Goal: Navigation & Orientation: Find specific page/section

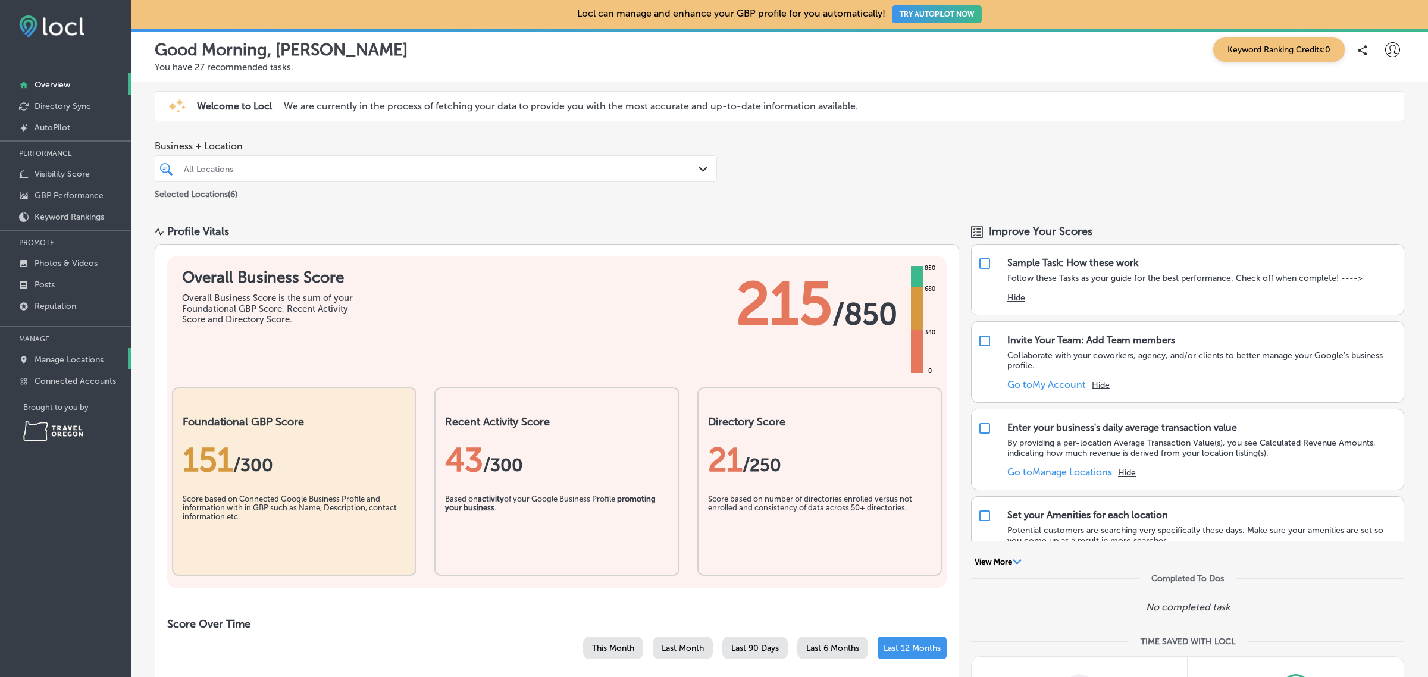
click at [64, 363] on p "Manage Locations" at bounding box center [69, 360] width 69 height 10
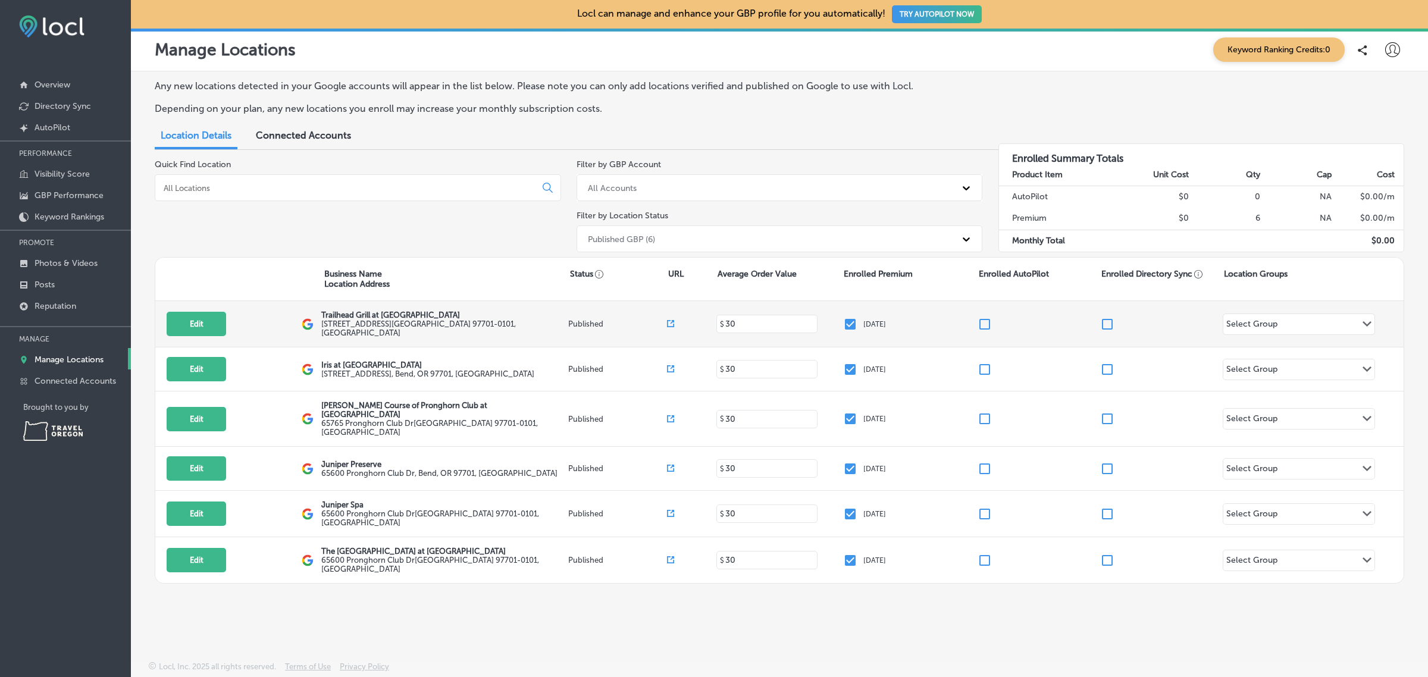
click at [358, 319] on p "Trailhead Grill at Juniper Preserve" at bounding box center [443, 315] width 244 height 9
copy div "Trailhead Grill at Juniper Preserve"
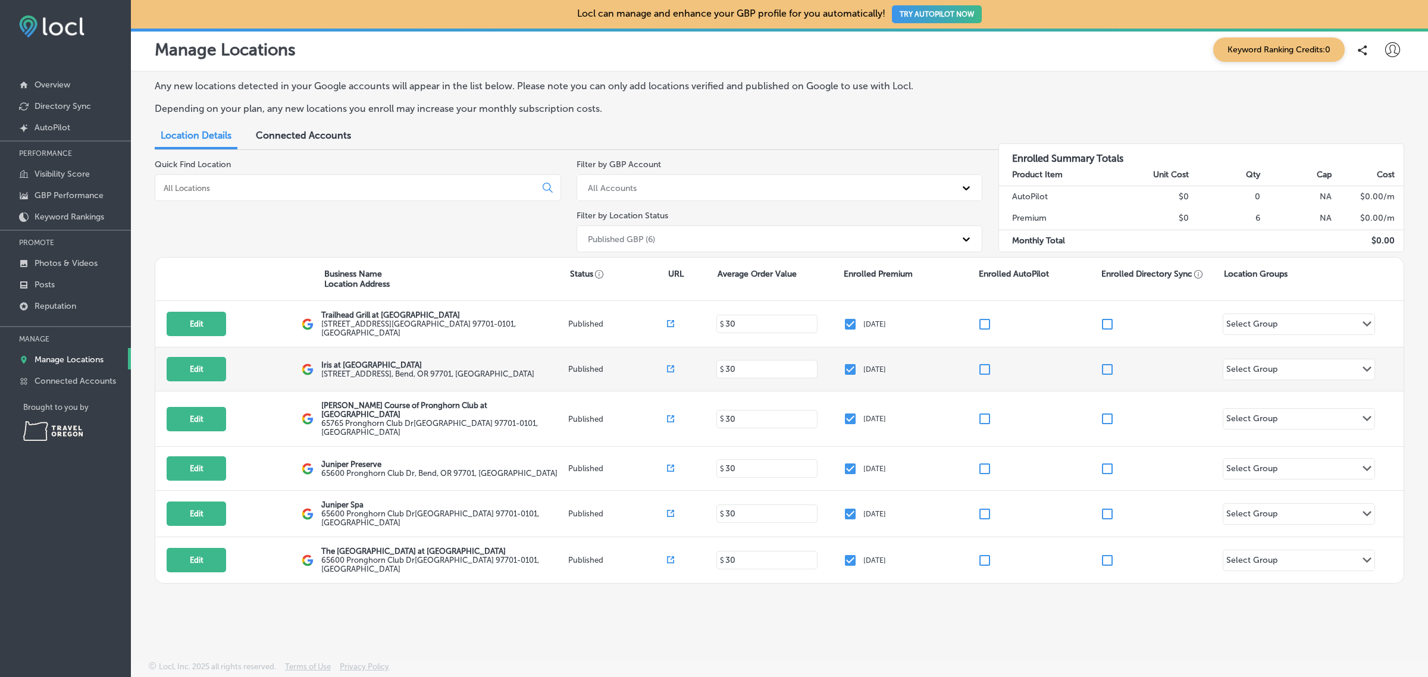
click at [363, 363] on p "Iris at Juniper Preserve" at bounding box center [427, 364] width 213 height 9
copy div "Iris at Juniper Preserve"
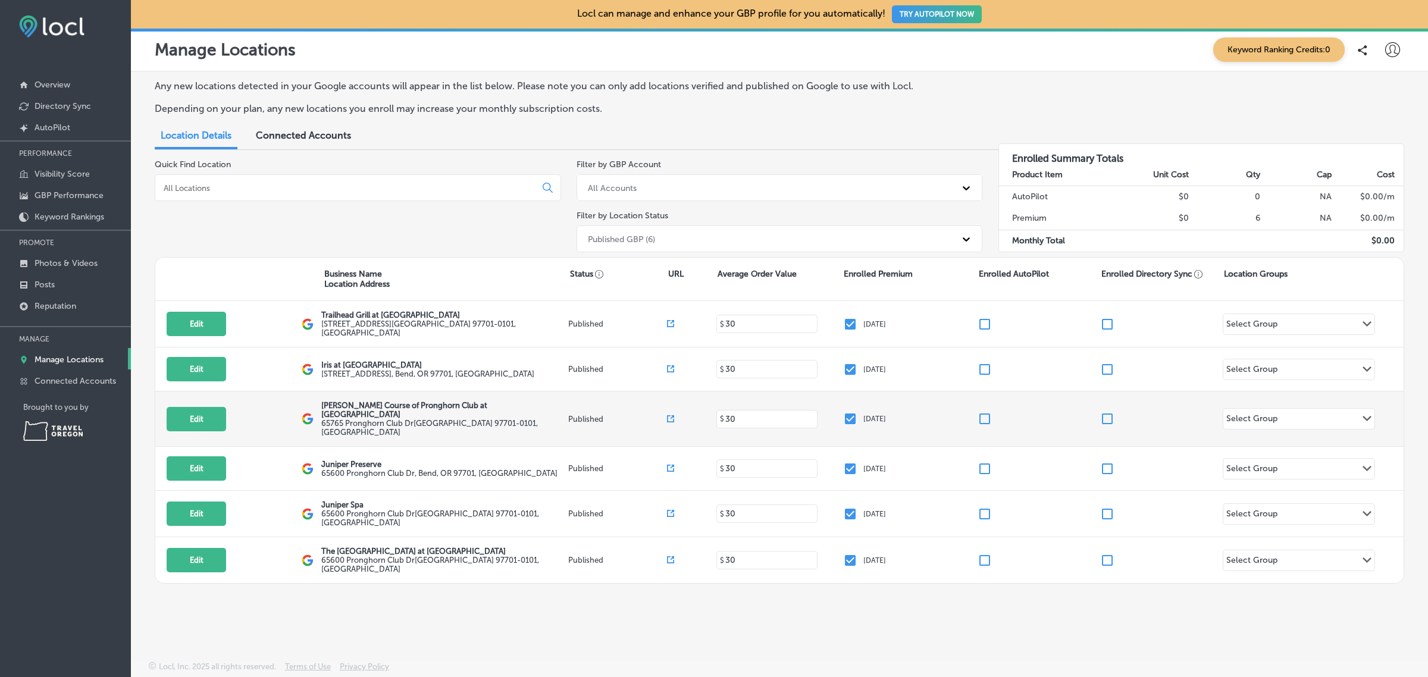
click at [387, 406] on p "Jack Nicklaus Course of Pronghorn Club at Juniper Preserve" at bounding box center [443, 410] width 244 height 18
copy div "Jack Nicklaus Course of Pronghorn Club at Juniper Preserve"
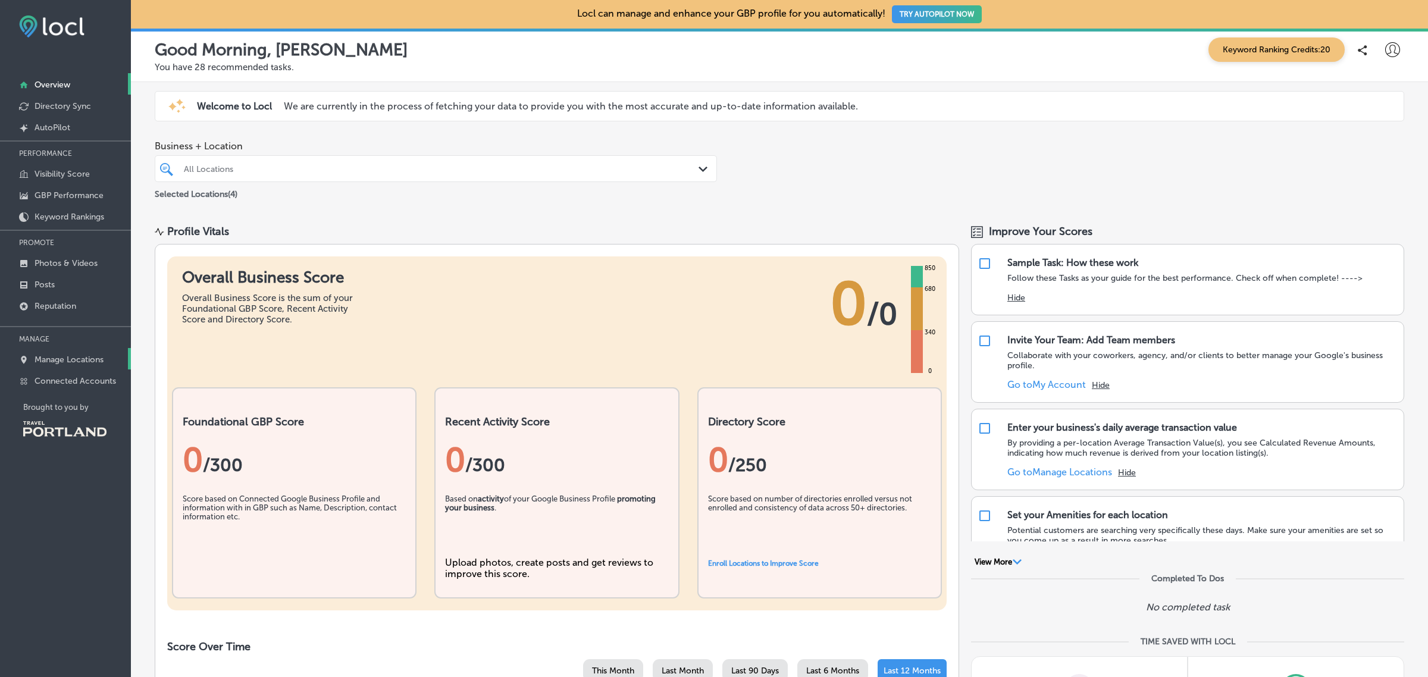
click at [76, 360] on p "Manage Locations" at bounding box center [69, 360] width 69 height 10
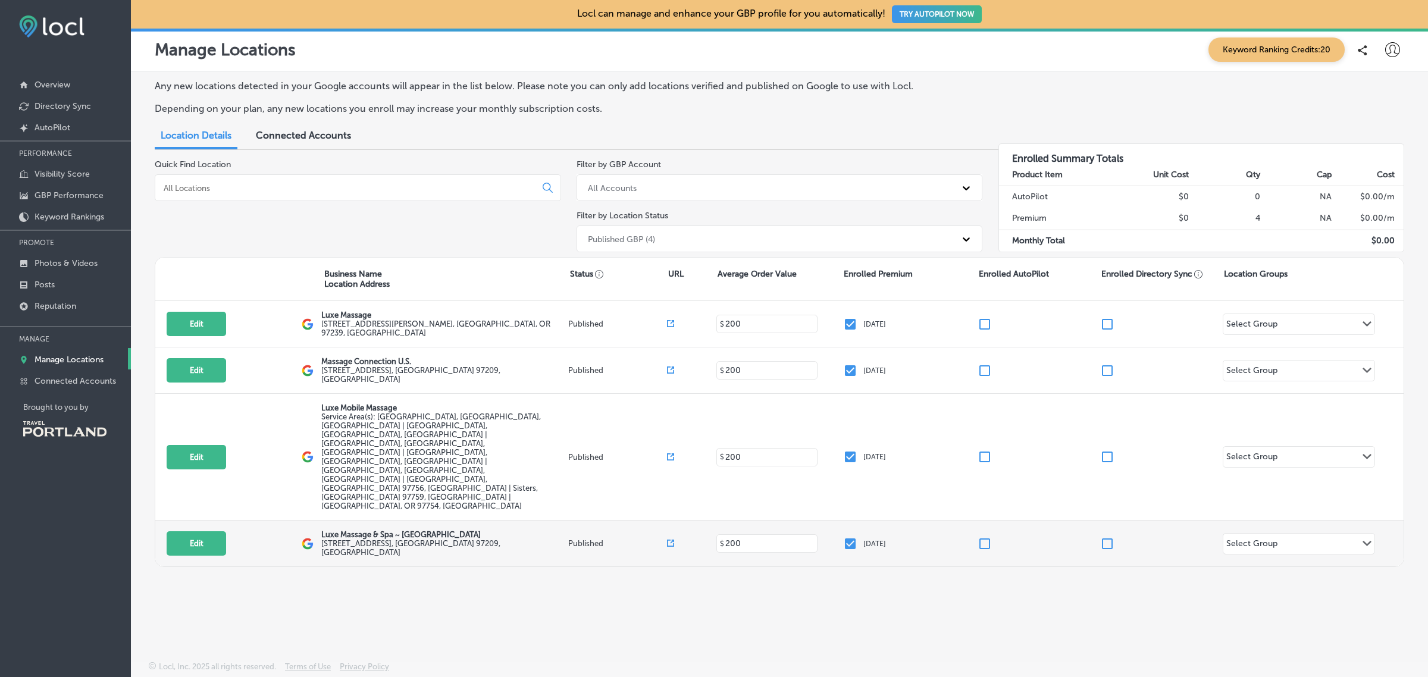
click at [815, 521] on div "Edit This location is not published yet. Luxe Massage & Spa ~ Portland 325 NW 2…" at bounding box center [779, 544] width 1248 height 46
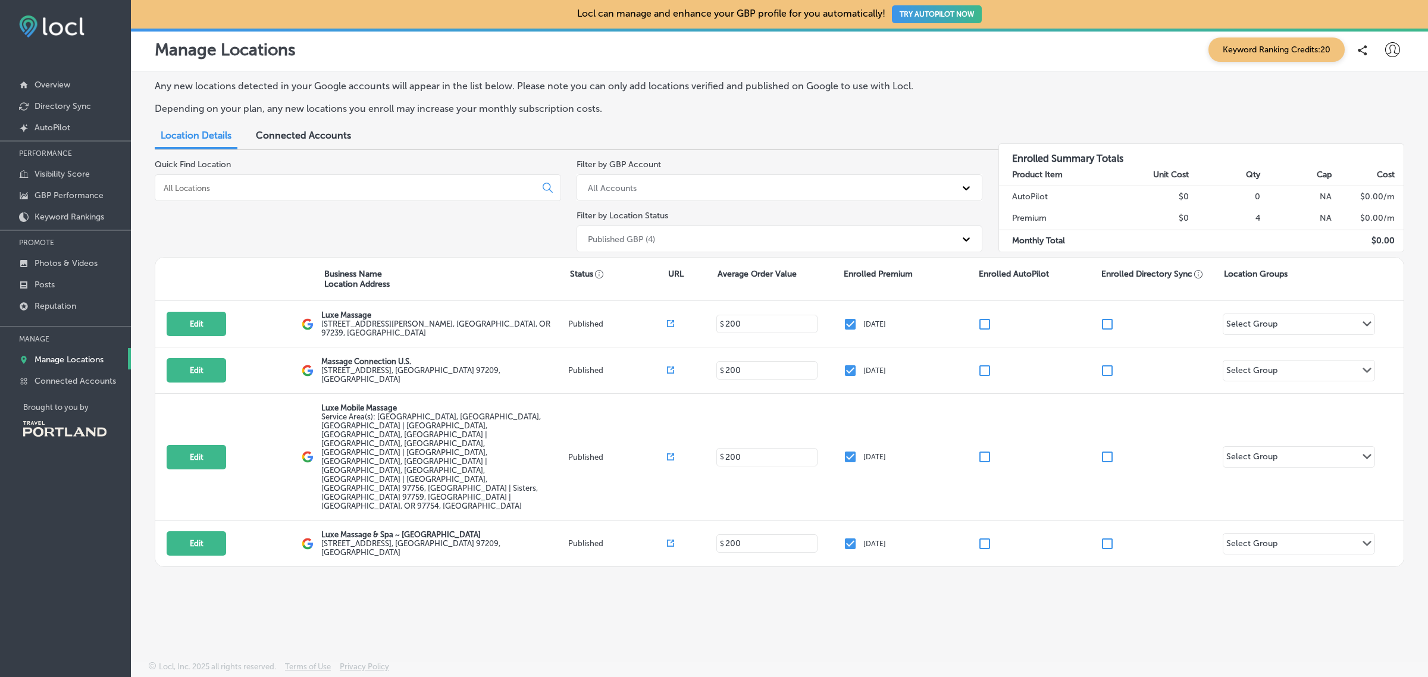
click at [89, 358] on p "Manage Locations" at bounding box center [69, 360] width 69 height 10
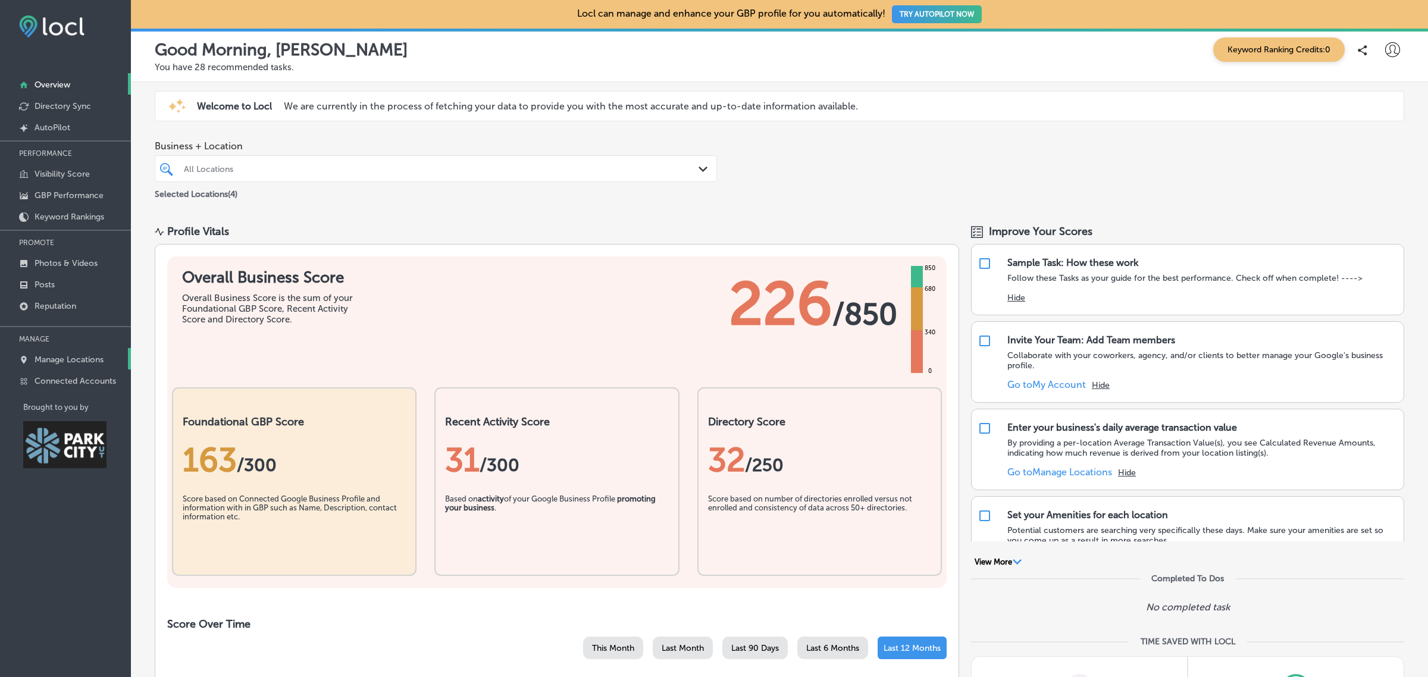
click at [79, 363] on p "Manage Locations" at bounding box center [69, 360] width 69 height 10
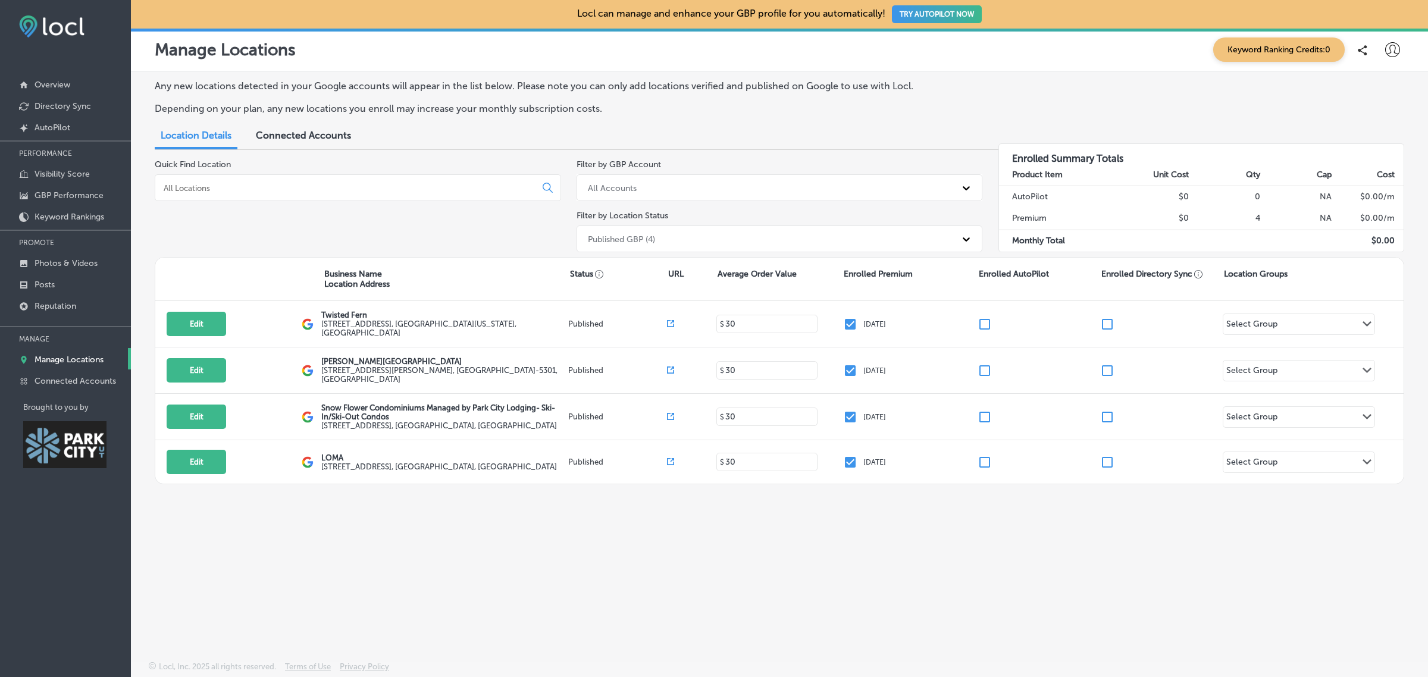
click at [1394, 49] on icon at bounding box center [1392, 49] width 15 height 15
click at [1363, 98] on p "My Account" at bounding box center [1376, 93] width 54 height 14
select select "US"
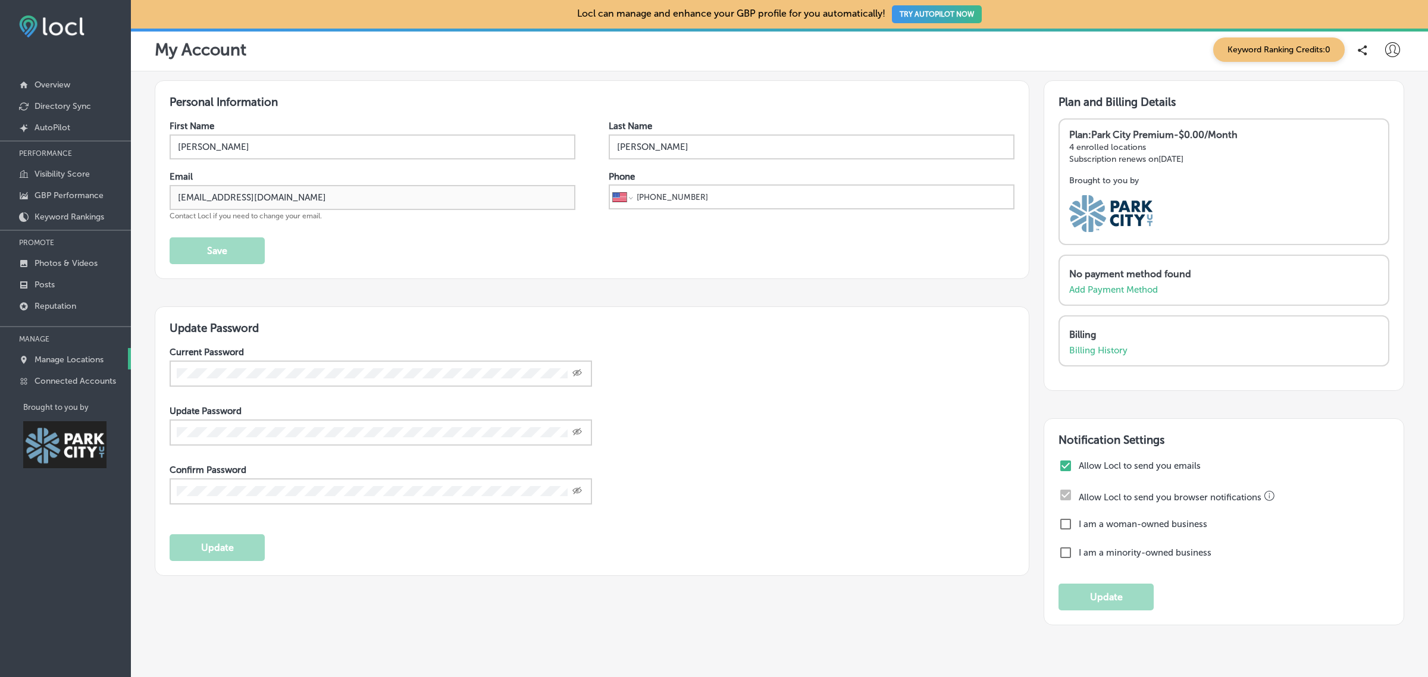
click at [52, 369] on link "Manage Locations" at bounding box center [65, 358] width 131 height 21
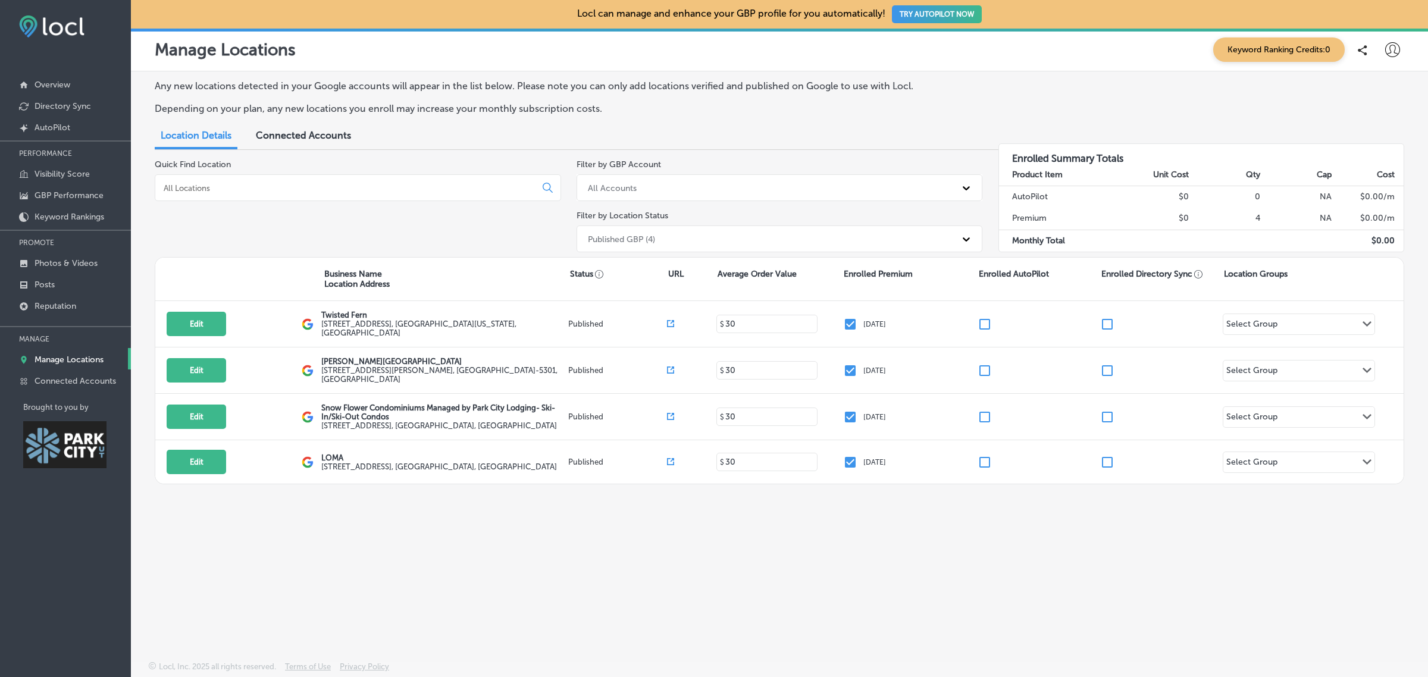
select select "US"
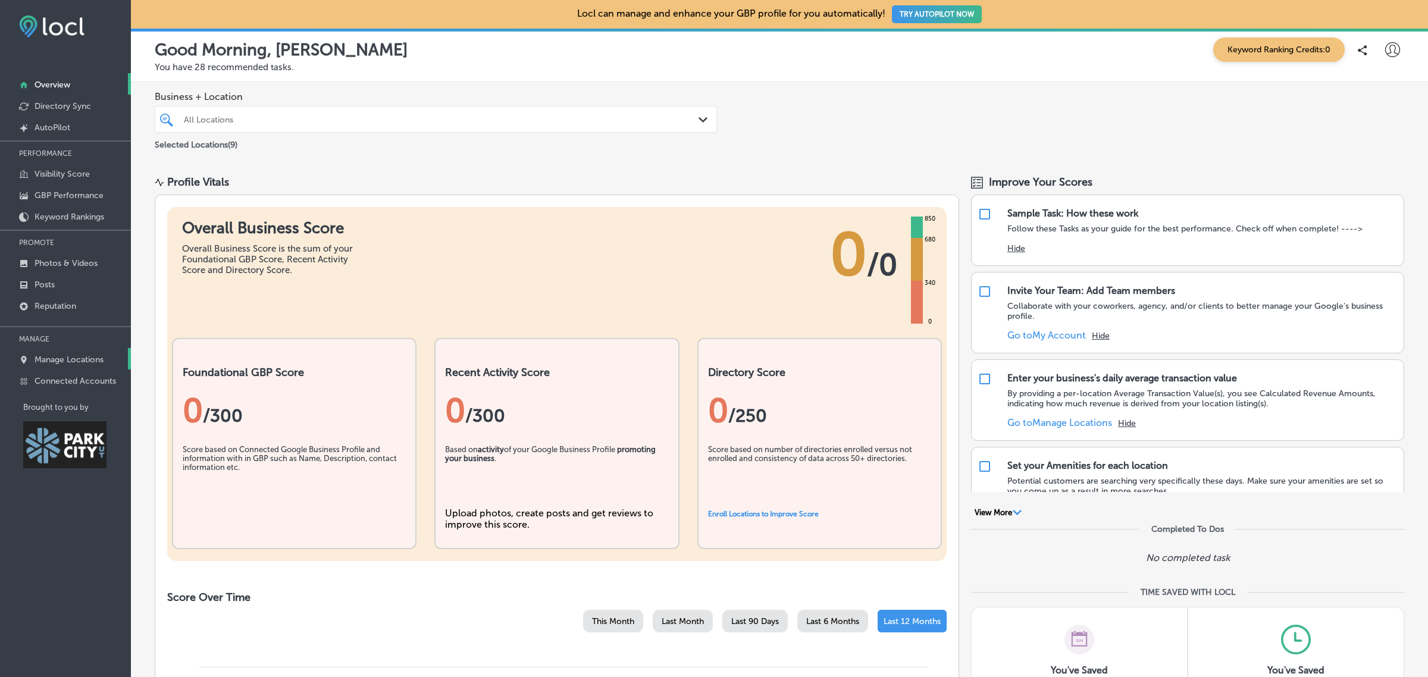
click at [90, 363] on p "Manage Locations" at bounding box center [69, 360] width 69 height 10
